Goal: Task Accomplishment & Management: Use online tool/utility

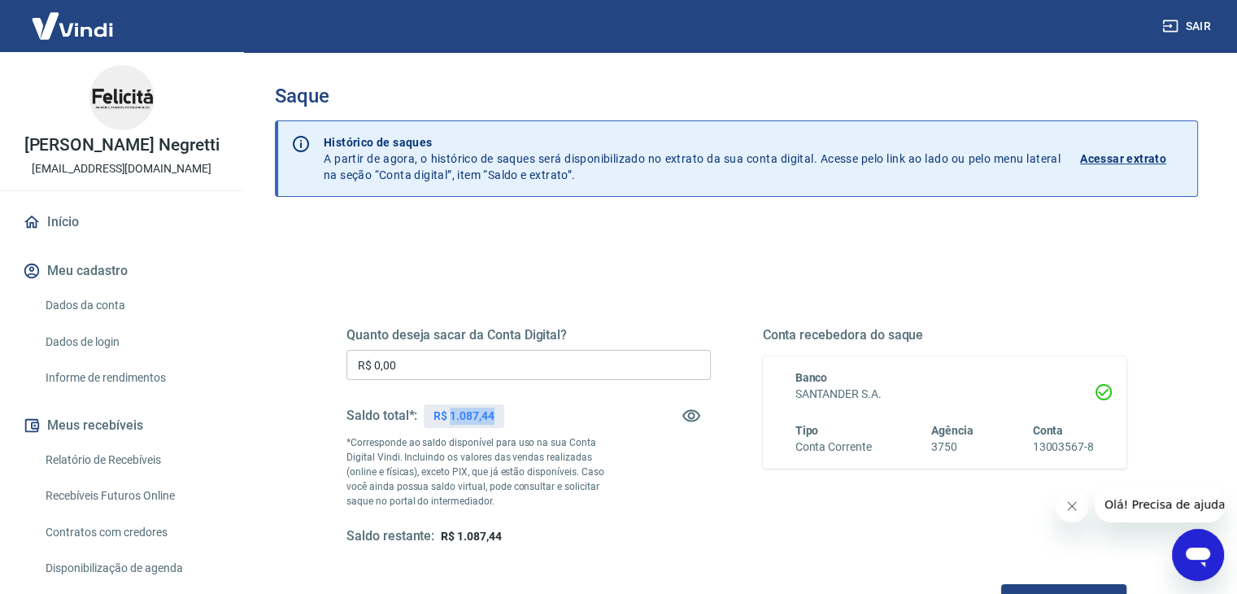
drag, startPoint x: 492, startPoint y: 418, endPoint x: 449, endPoint y: 413, distance: 43.4
click at [449, 413] on p "R$ 1.087,44" at bounding box center [463, 415] width 60 height 17
copy p "1.087,44"
drag, startPoint x: 437, startPoint y: 346, endPoint x: 276, endPoint y: 355, distance: 161.3
click at [278, 355] on div "Quanto deseja sacar da Conta Digital? R$ 0,00 ​ Saldo total*: R$ 1.087,44 *Corr…" at bounding box center [736, 513] width 923 height 581
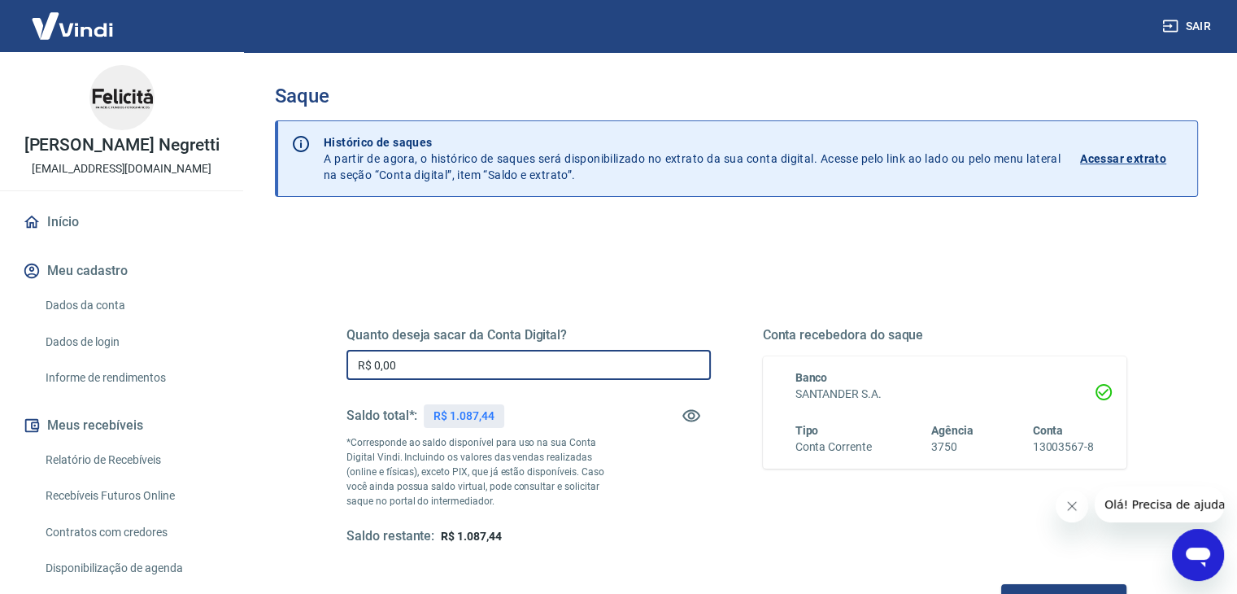
drag, startPoint x: 437, startPoint y: 368, endPoint x: 332, endPoint y: 368, distance: 104.9
click at [332, 368] on div "Quanto deseja sacar da Conta Digital? R$ 0,00 ​ Saldo total*: R$ 1.087,44 *Corr…" at bounding box center [736, 444] width 819 height 378
paste input "1.087,44"
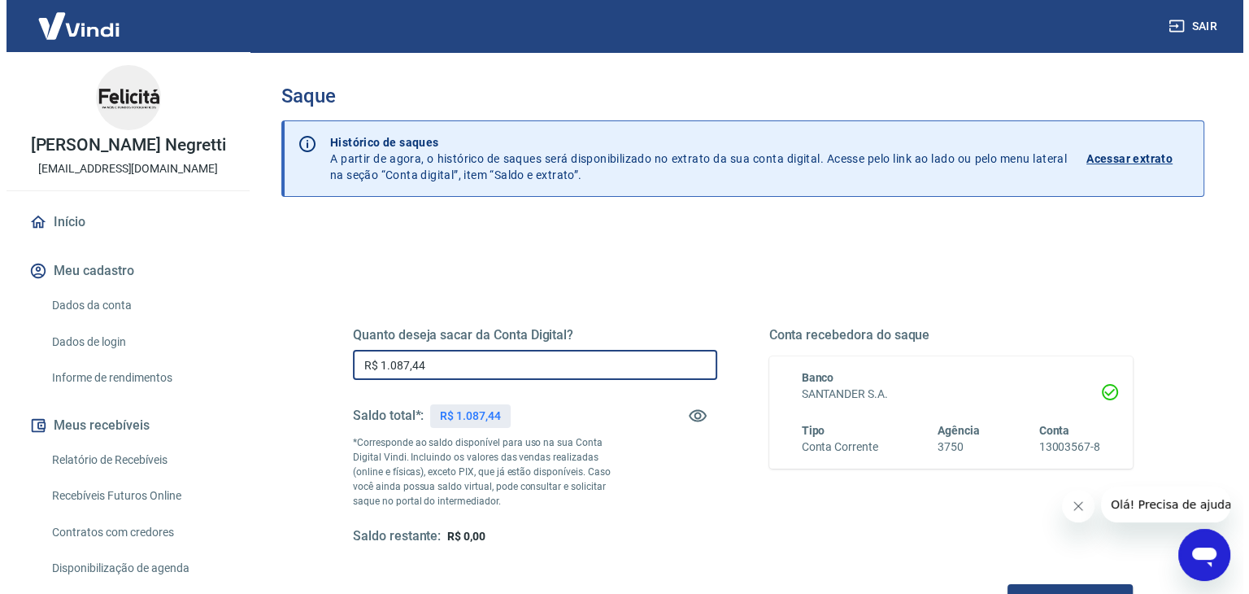
scroll to position [210, 0]
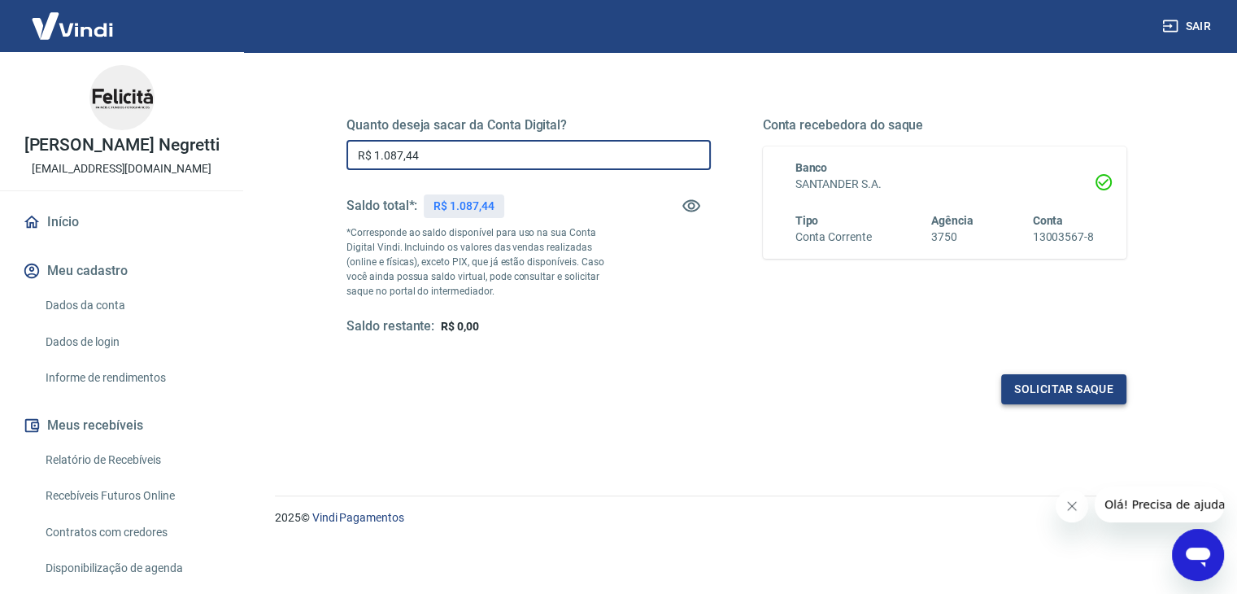
type input "R$ 1.087,44"
click at [1047, 385] on button "Solicitar saque" at bounding box center [1063, 389] width 125 height 30
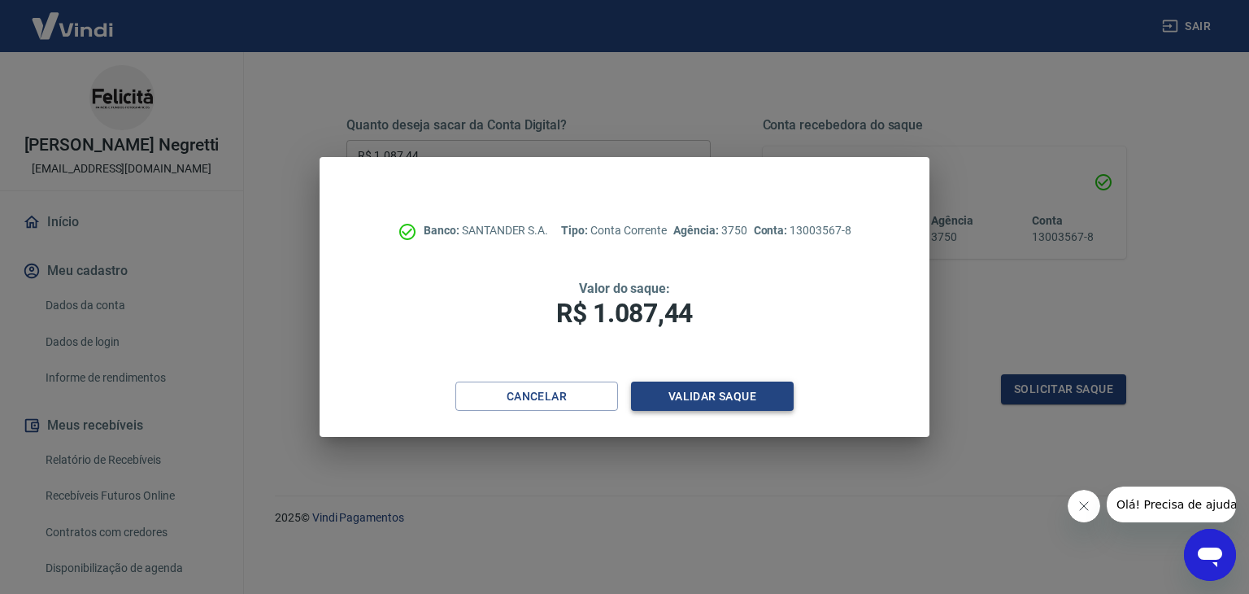
click at [745, 403] on button "Validar saque" at bounding box center [712, 396] width 163 height 30
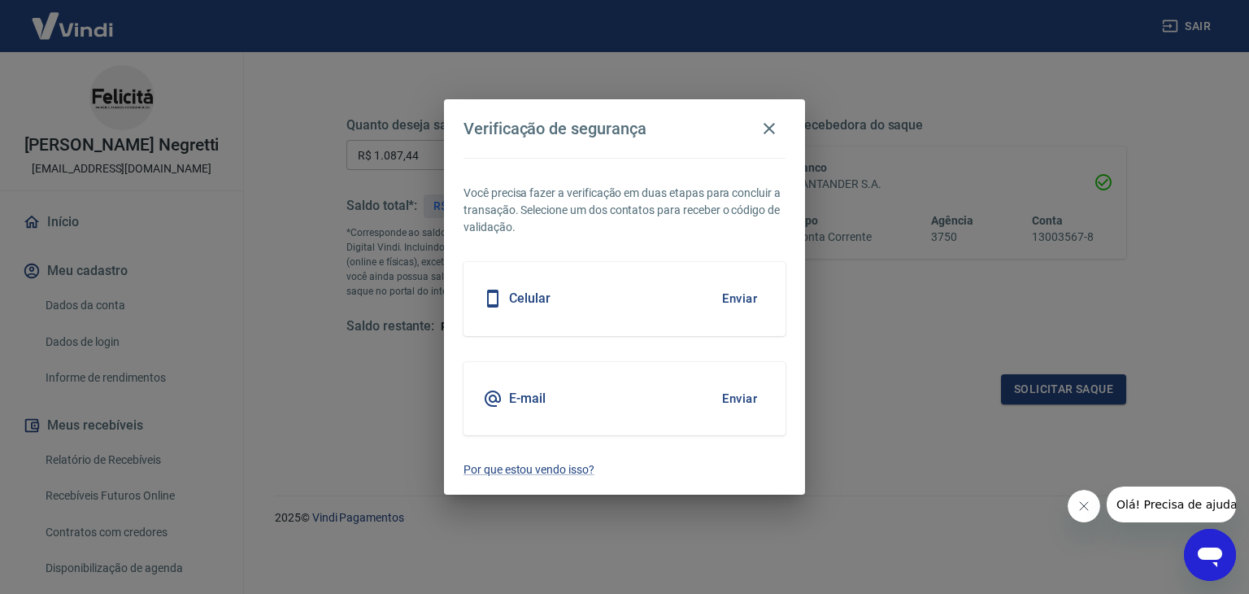
click at [742, 398] on button "Enviar" at bounding box center [739, 398] width 53 height 34
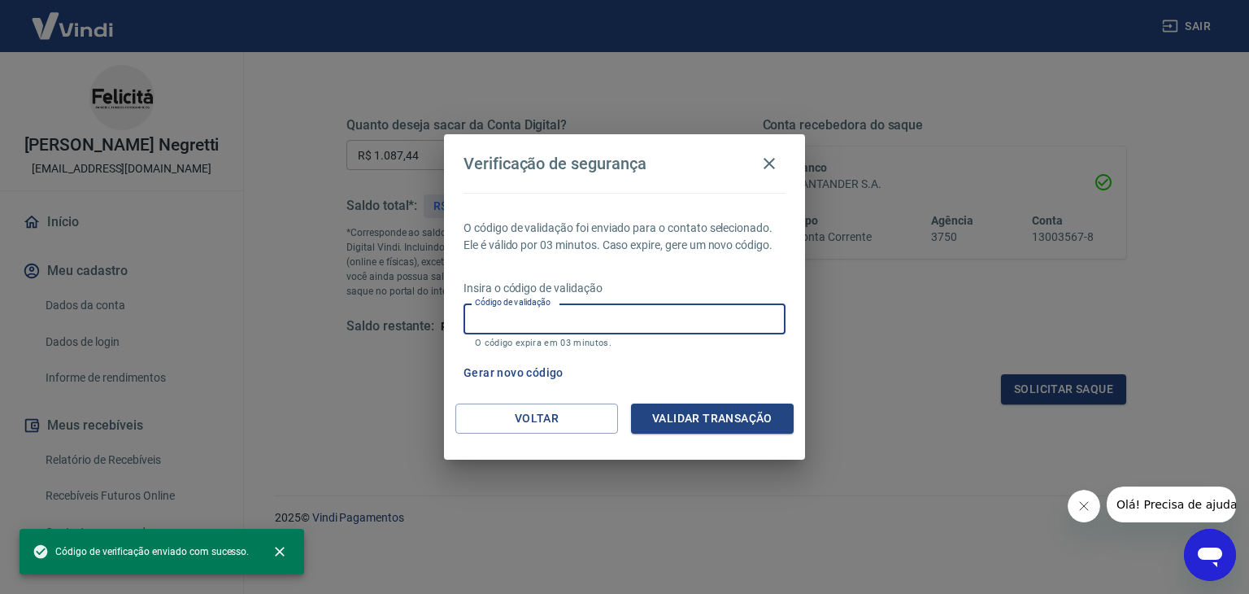
click at [572, 326] on input "Código de validação" at bounding box center [625, 318] width 322 height 30
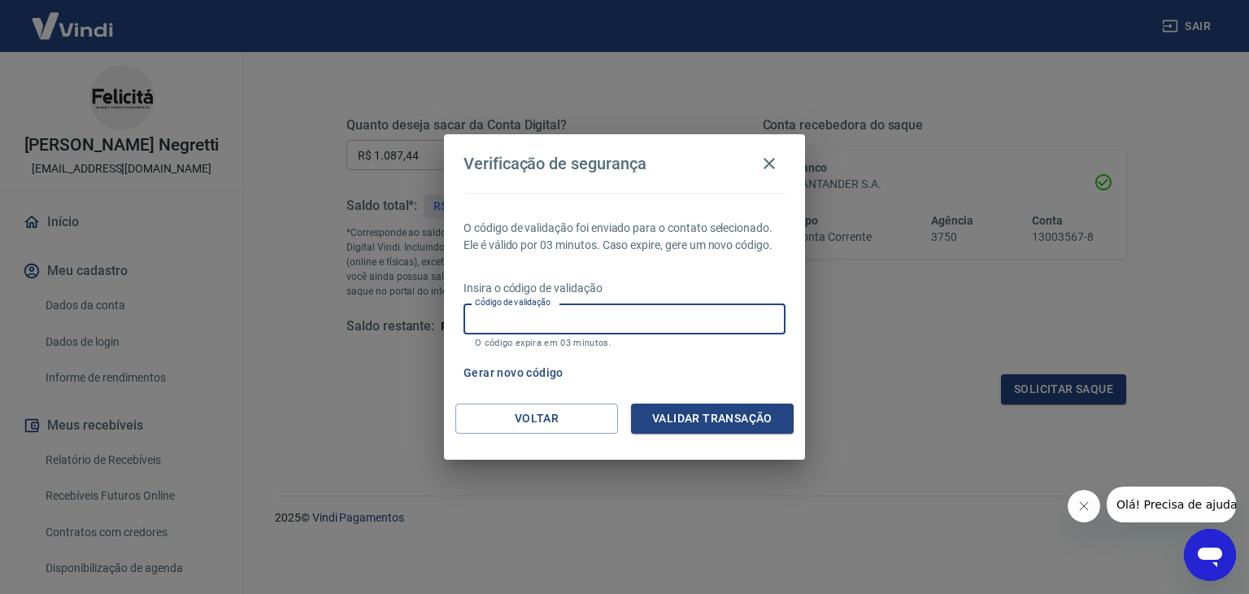
paste input "512011"
type input "512011"
click at [726, 429] on button "Validar transação" at bounding box center [712, 418] width 163 height 30
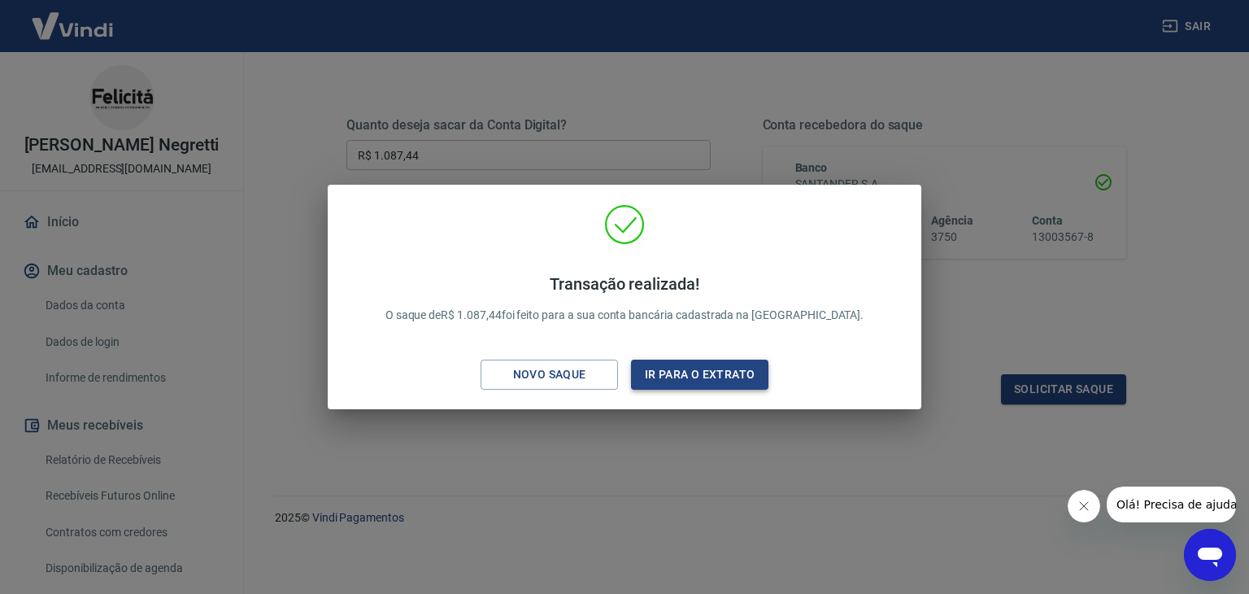
click at [692, 373] on button "Ir para o extrato" at bounding box center [699, 374] width 137 height 30
